Goal: Information Seeking & Learning: Learn about a topic

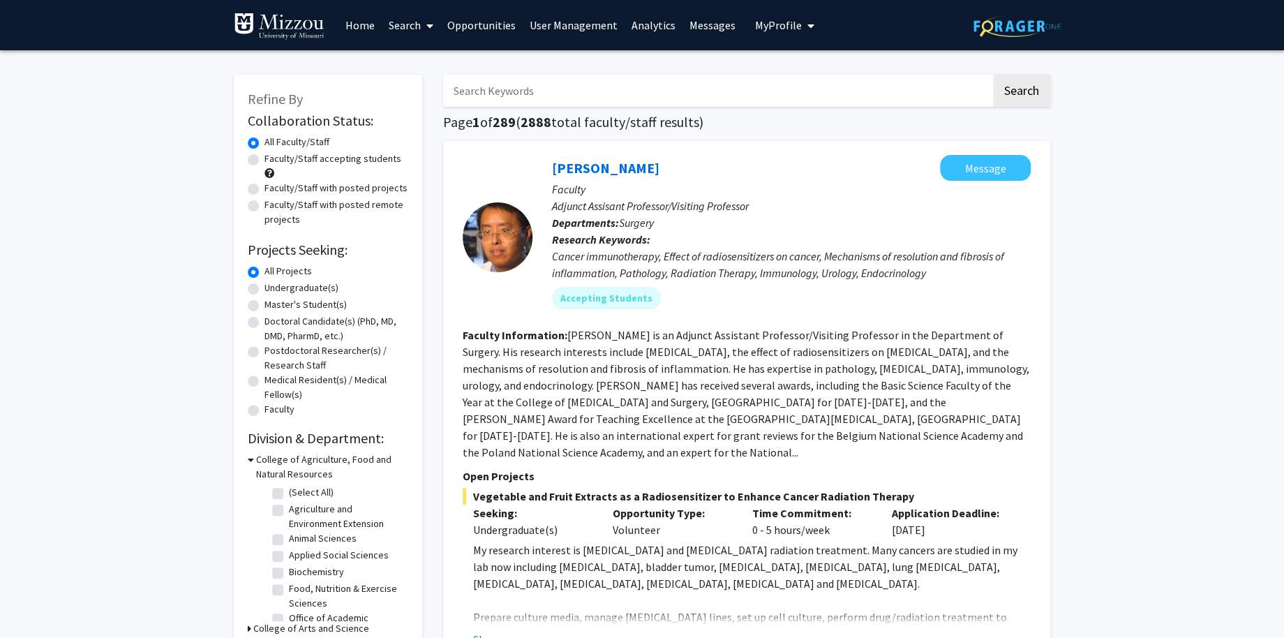
click at [633, 21] on link "Analytics" at bounding box center [653, 25] width 58 height 49
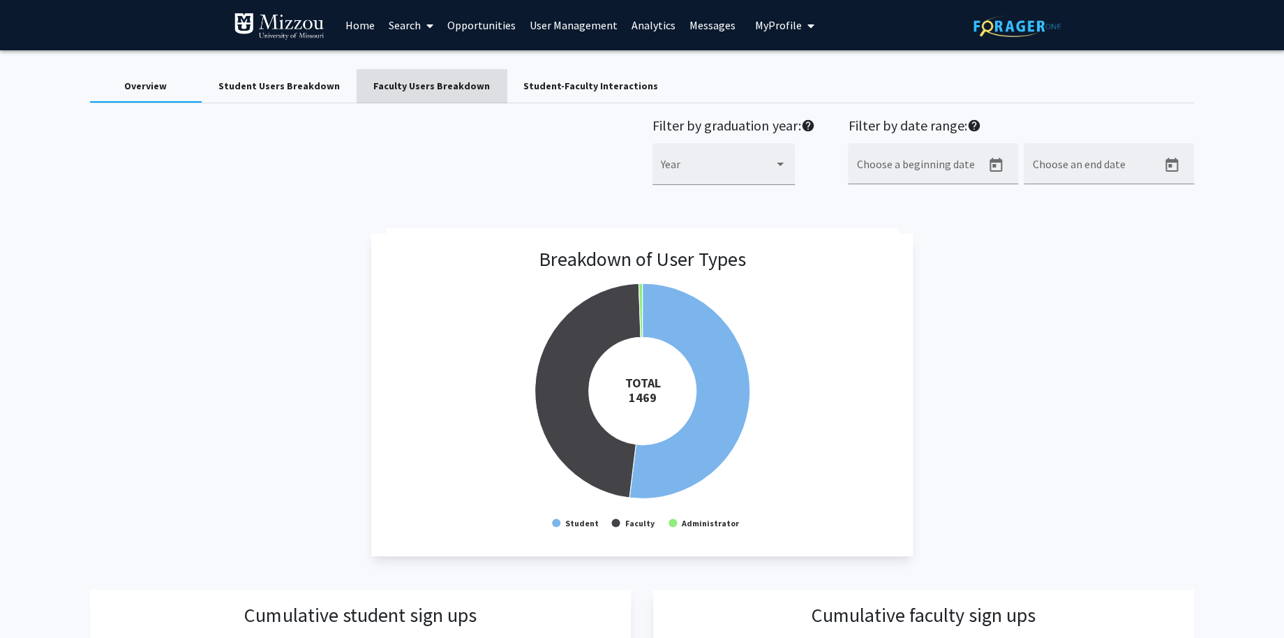
click at [441, 86] on div "Faculty Users Breakdown" at bounding box center [431, 86] width 117 height 15
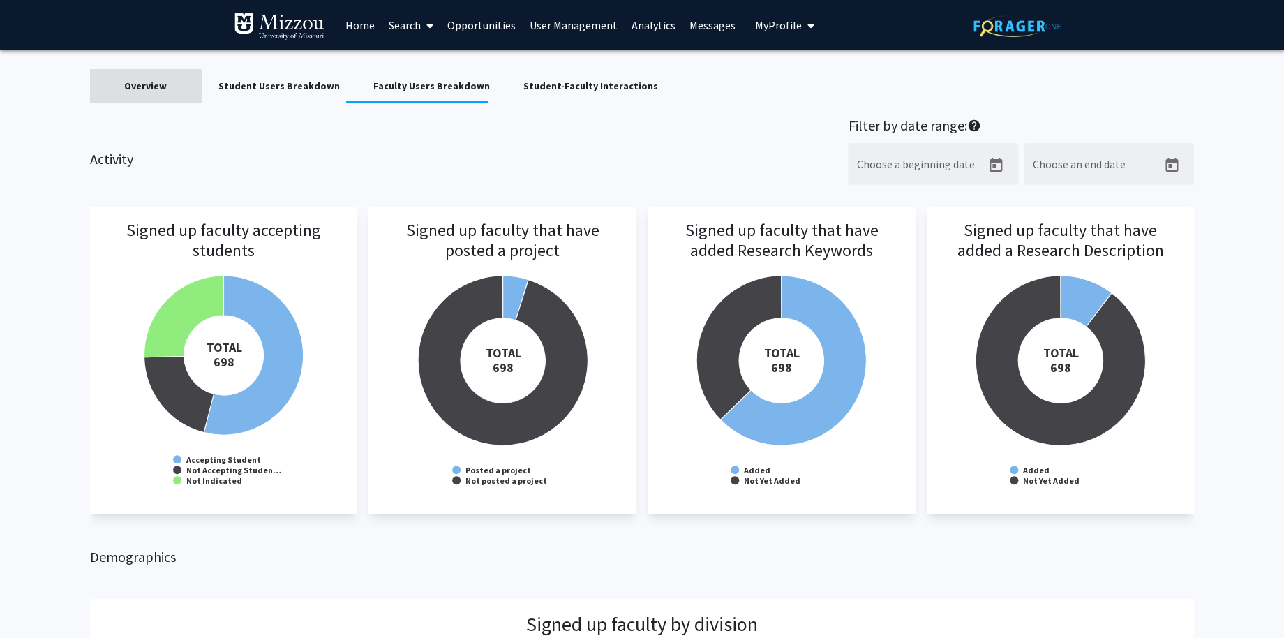
click at [133, 88] on div "Overview" at bounding box center [145, 86] width 43 height 15
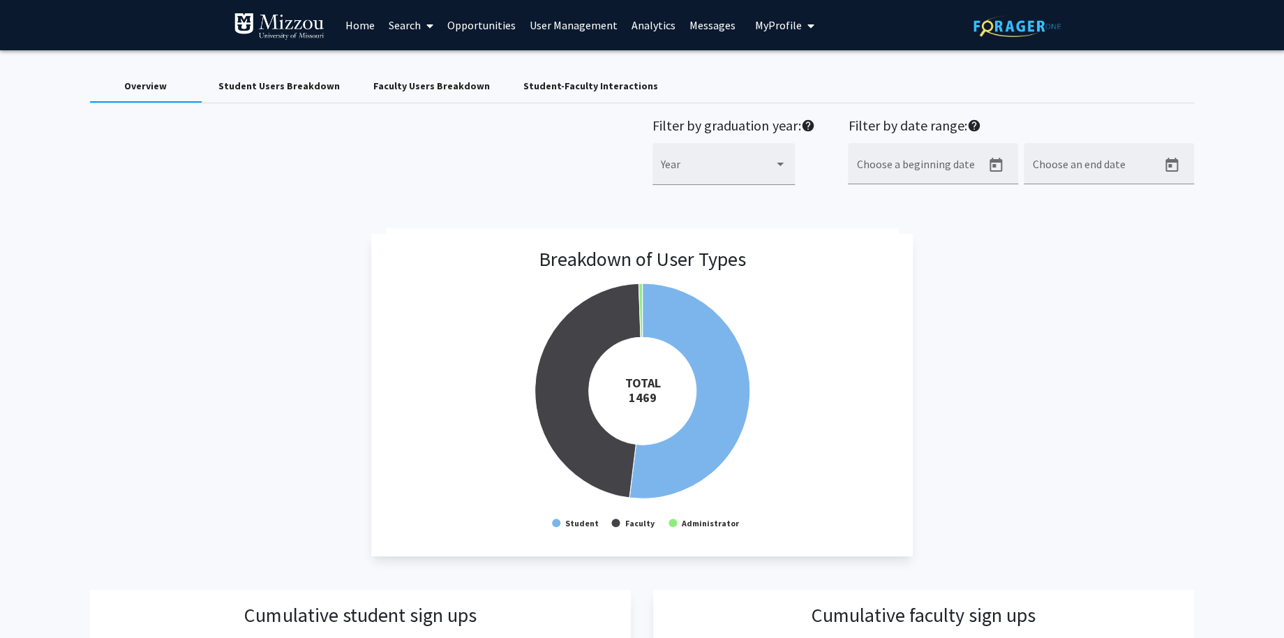
click at [404, 25] on link "Search" at bounding box center [411, 25] width 59 height 49
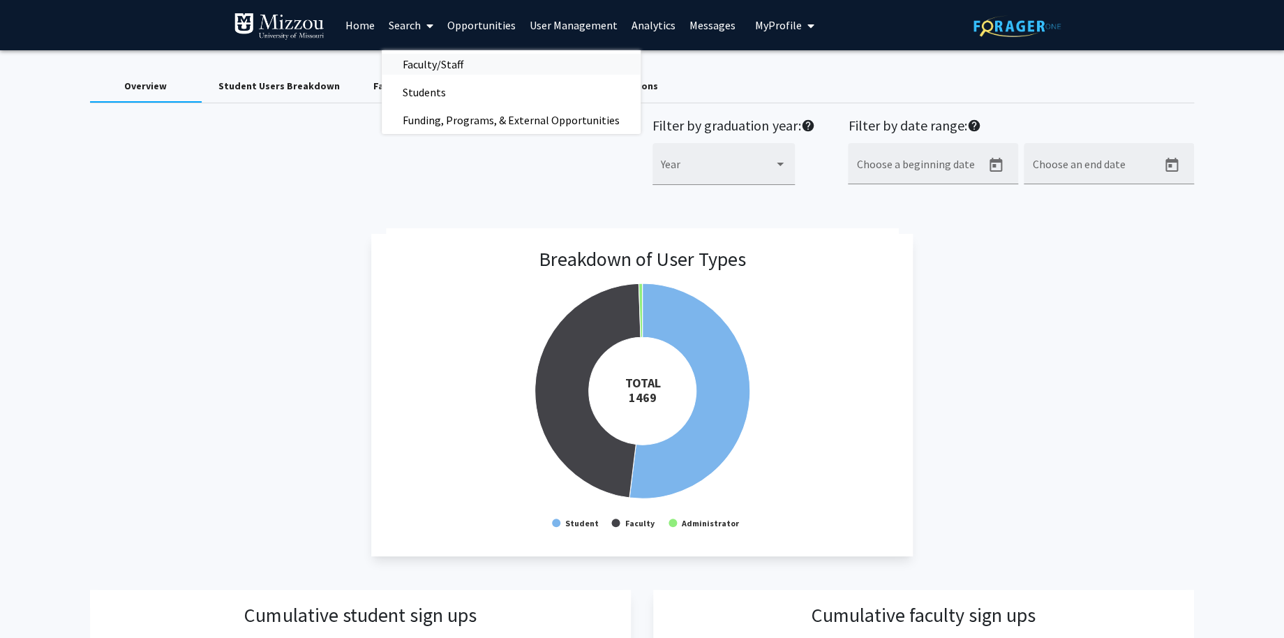
click at [414, 62] on span "Faculty/Staff" at bounding box center [433, 64] width 103 height 28
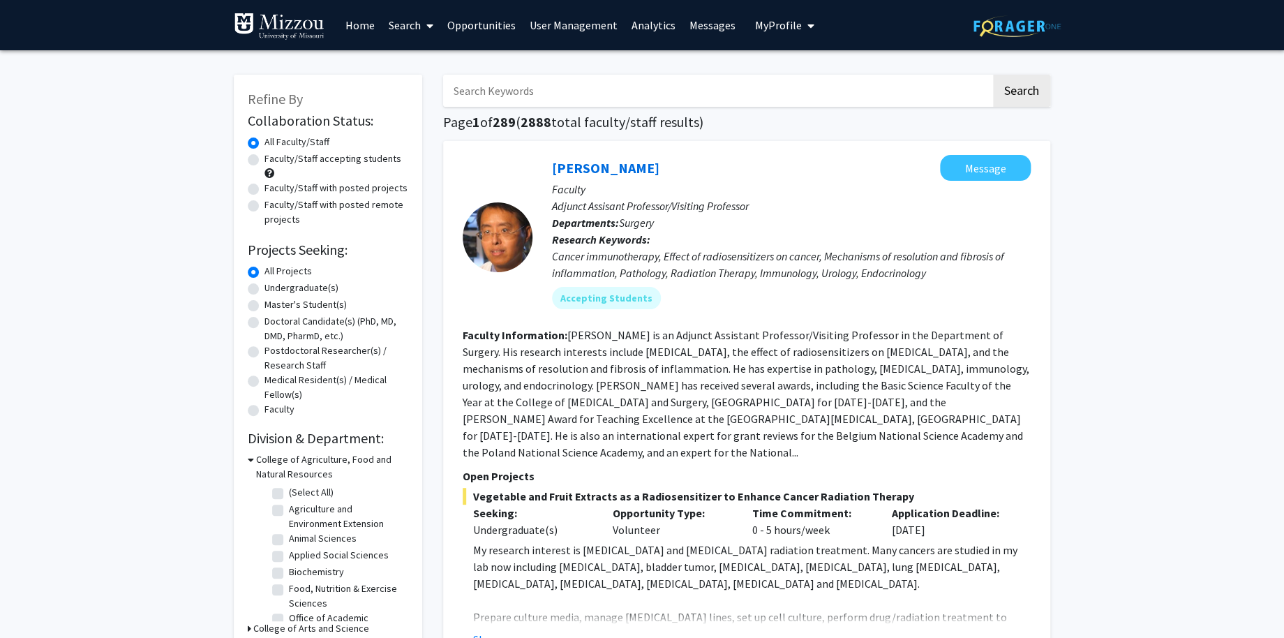
click at [483, 98] on input "Search Keywords" at bounding box center [717, 91] width 548 height 32
click at [993, 75] on button "Search" at bounding box center [1021, 91] width 57 height 32
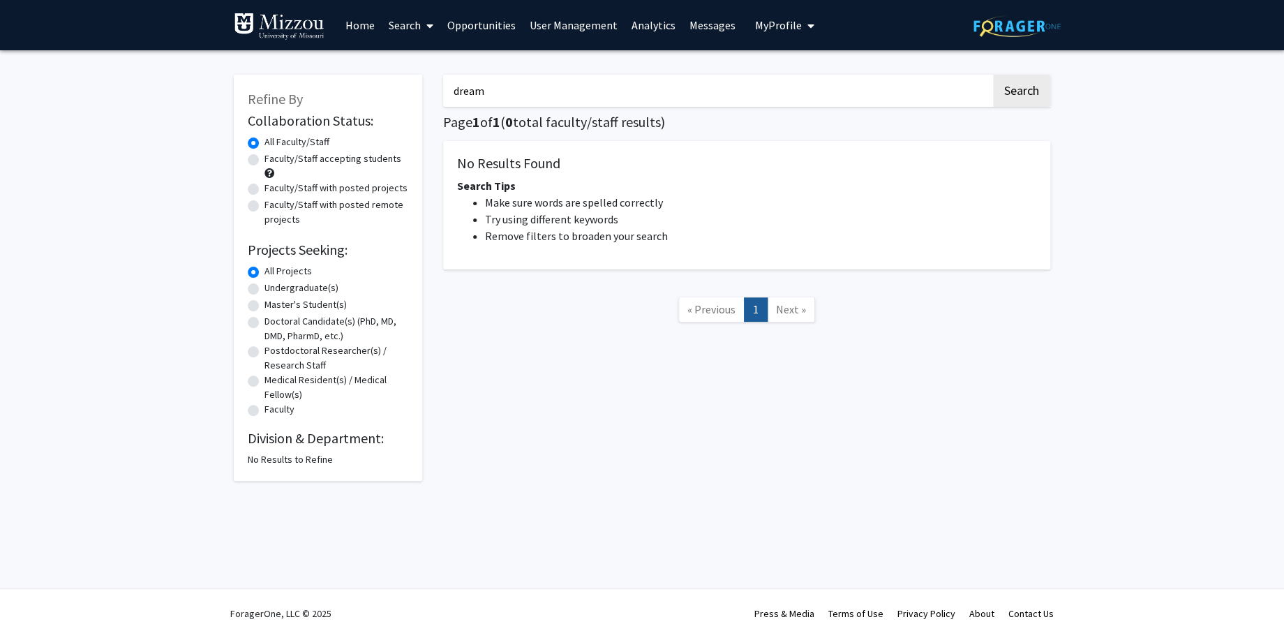
type input "dream"
click at [993, 75] on button "Search" at bounding box center [1021, 91] width 57 height 32
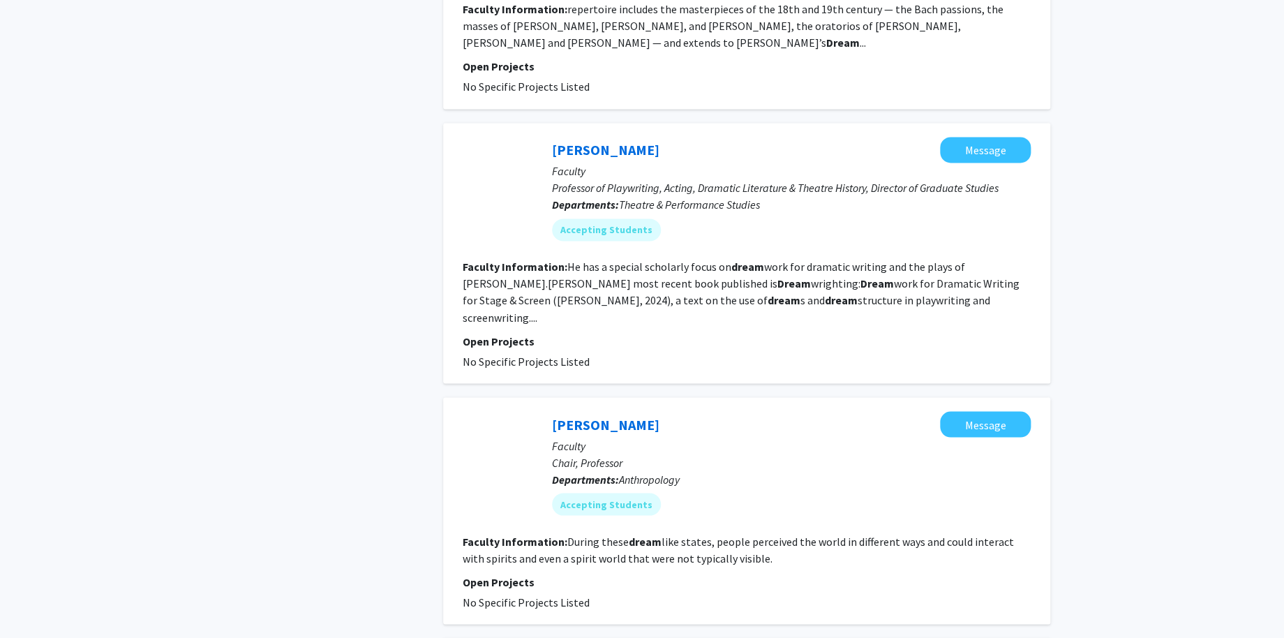
scroll to position [978, 0]
